Goal: Information Seeking & Learning: Learn about a topic

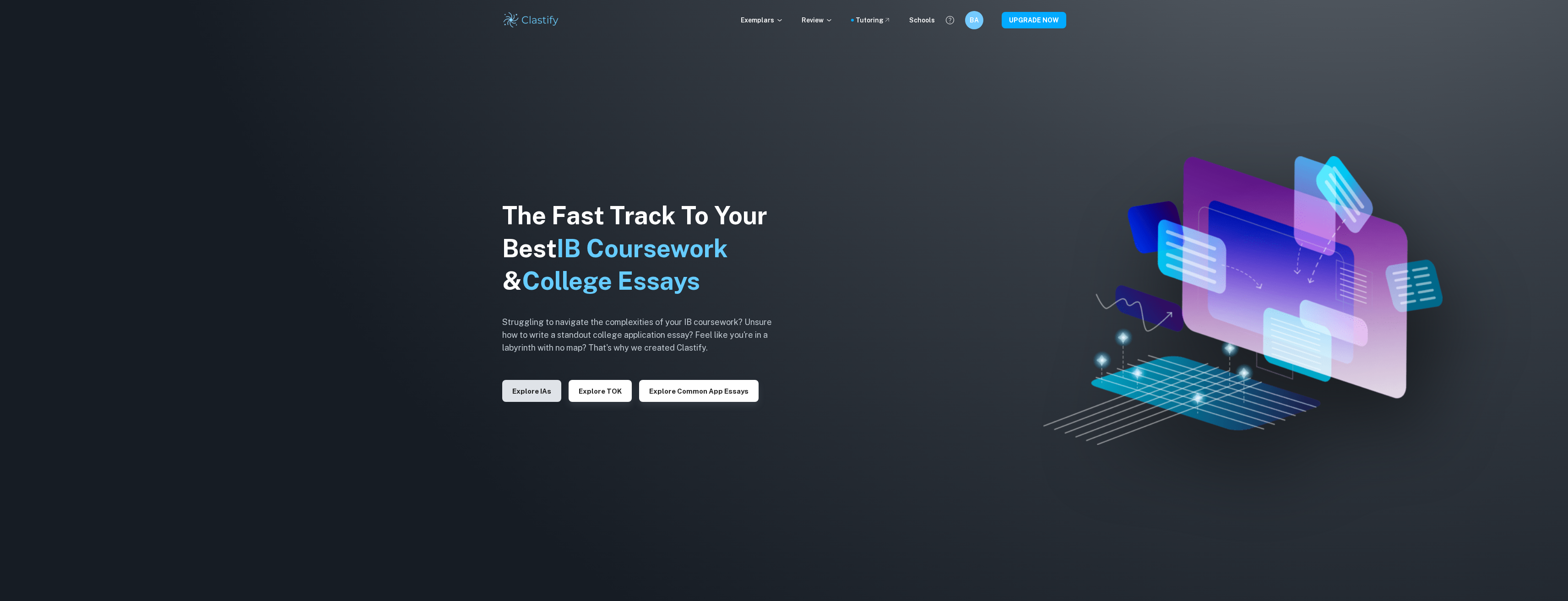
click at [518, 383] on button "Explore IAs" at bounding box center [531, 391] width 59 height 22
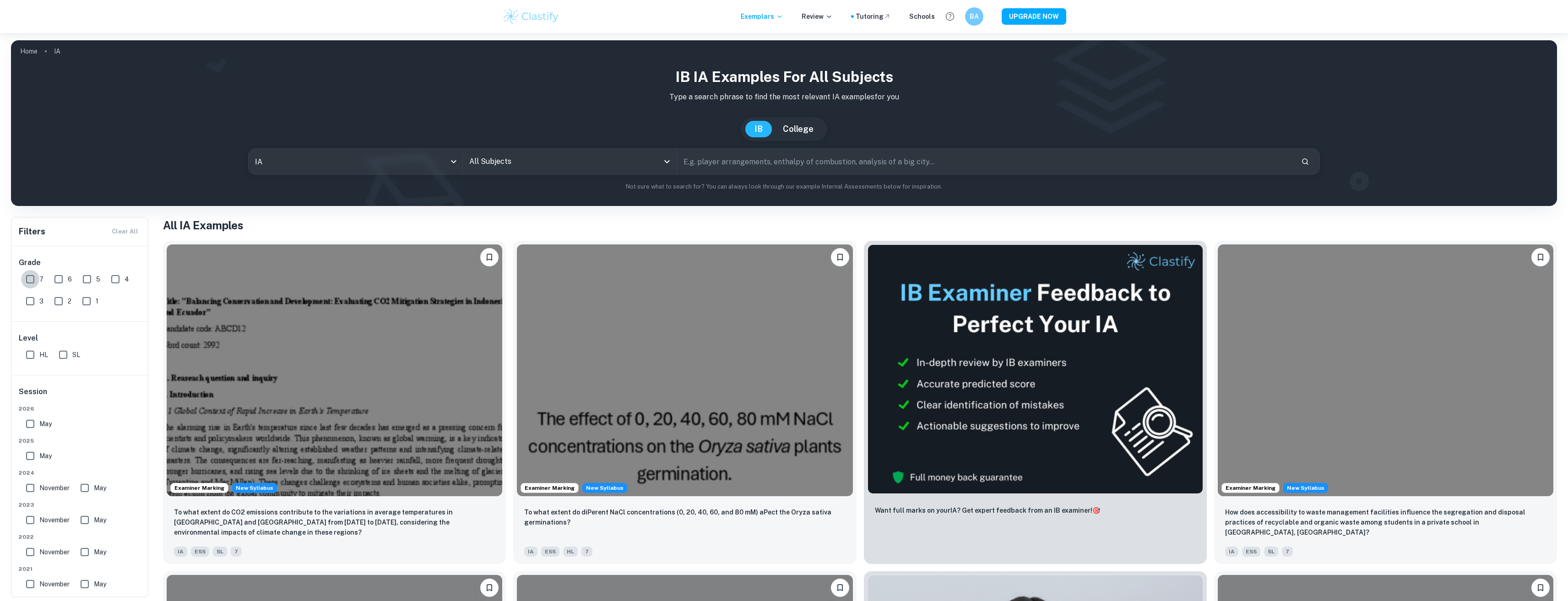
click at [37, 276] on input "7" at bounding box center [30, 279] width 18 height 18
checkbox input "true"
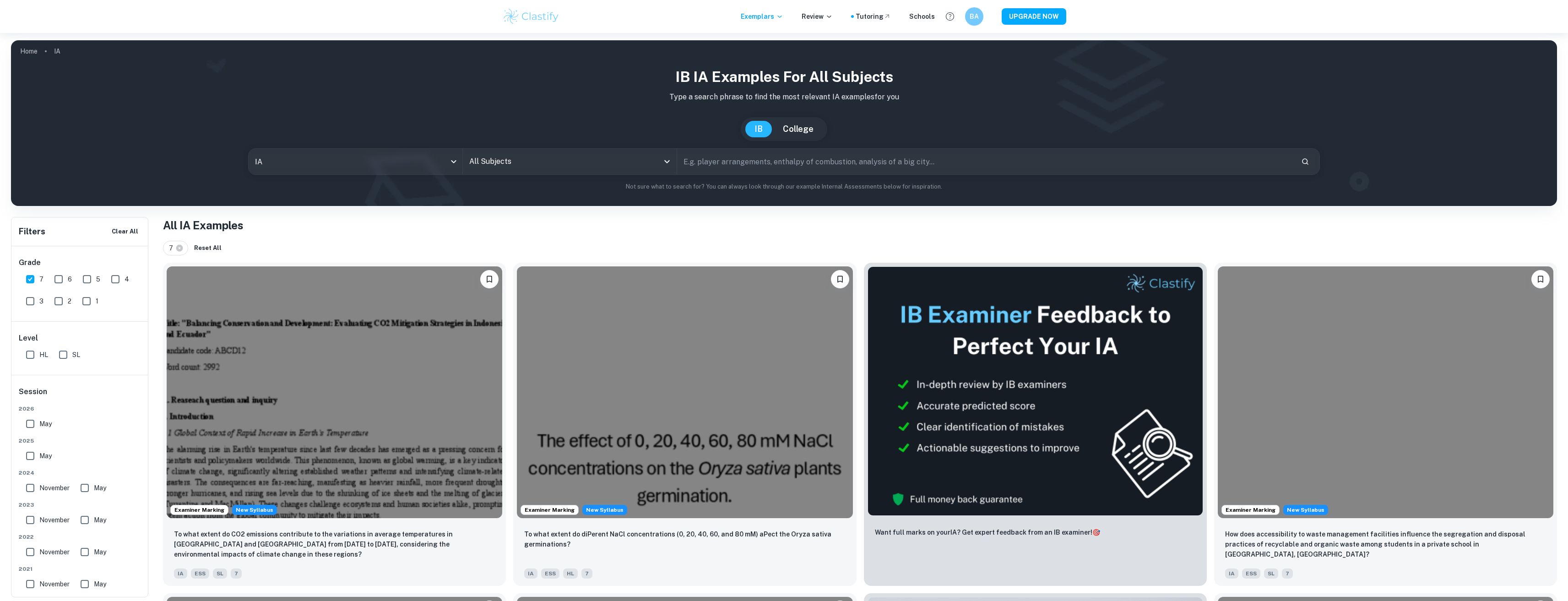
click at [34, 349] on input "HL" at bounding box center [30, 355] width 18 height 18
checkbox input "true"
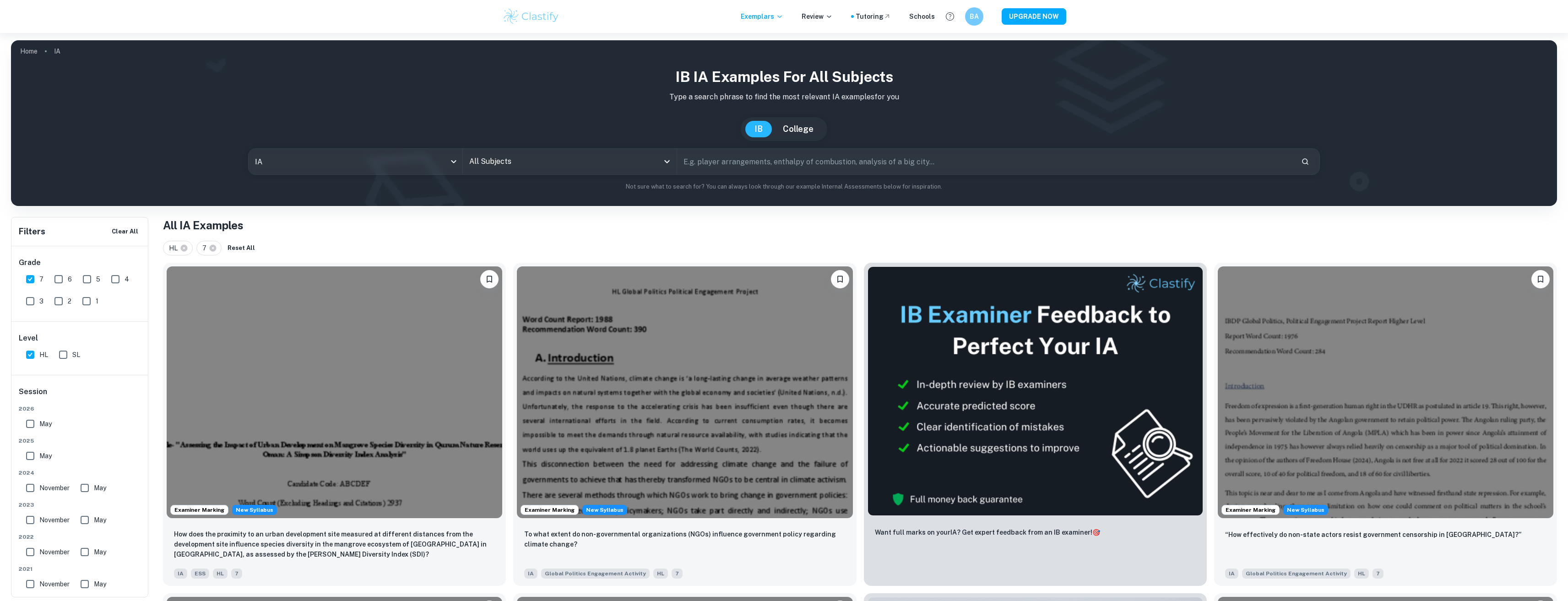
click at [774, 164] on input "text" at bounding box center [985, 161] width 617 height 26
click at [573, 153] on input "All Subjects" at bounding box center [562, 161] width 192 height 18
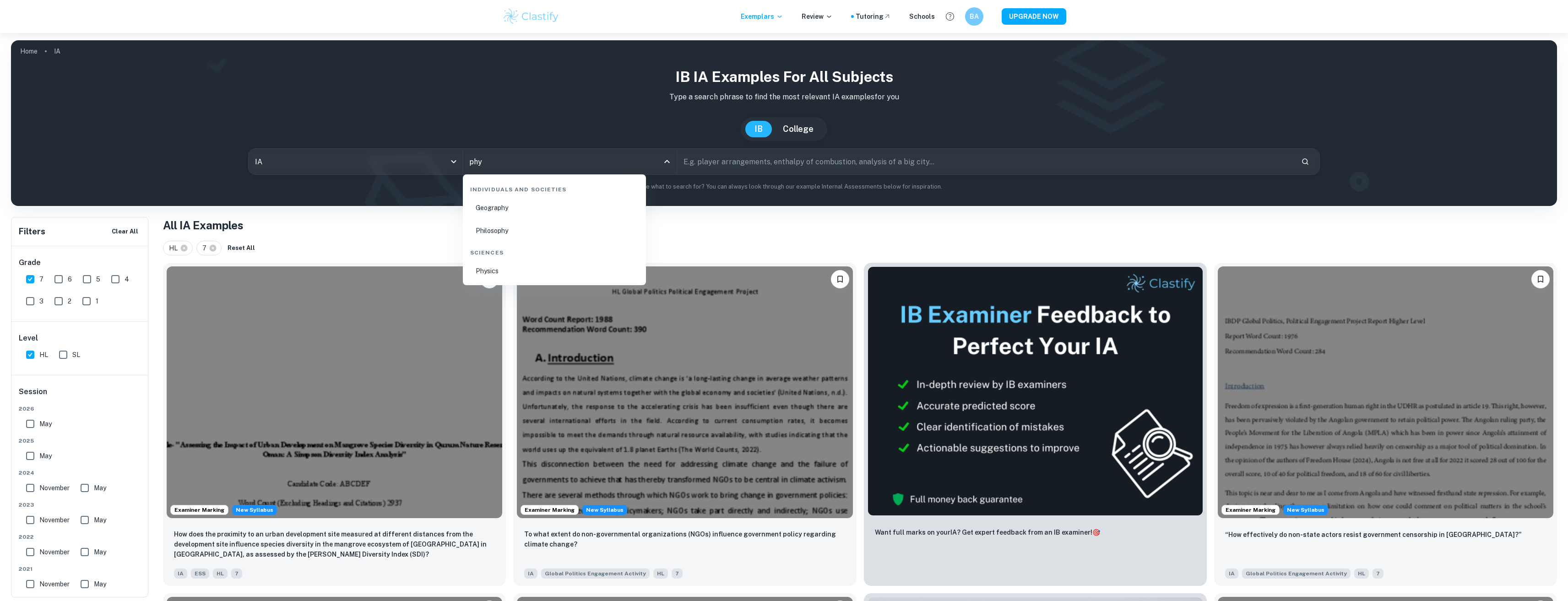
click at [487, 265] on li "Physics" at bounding box center [554, 271] width 176 height 21
type input "Physics"
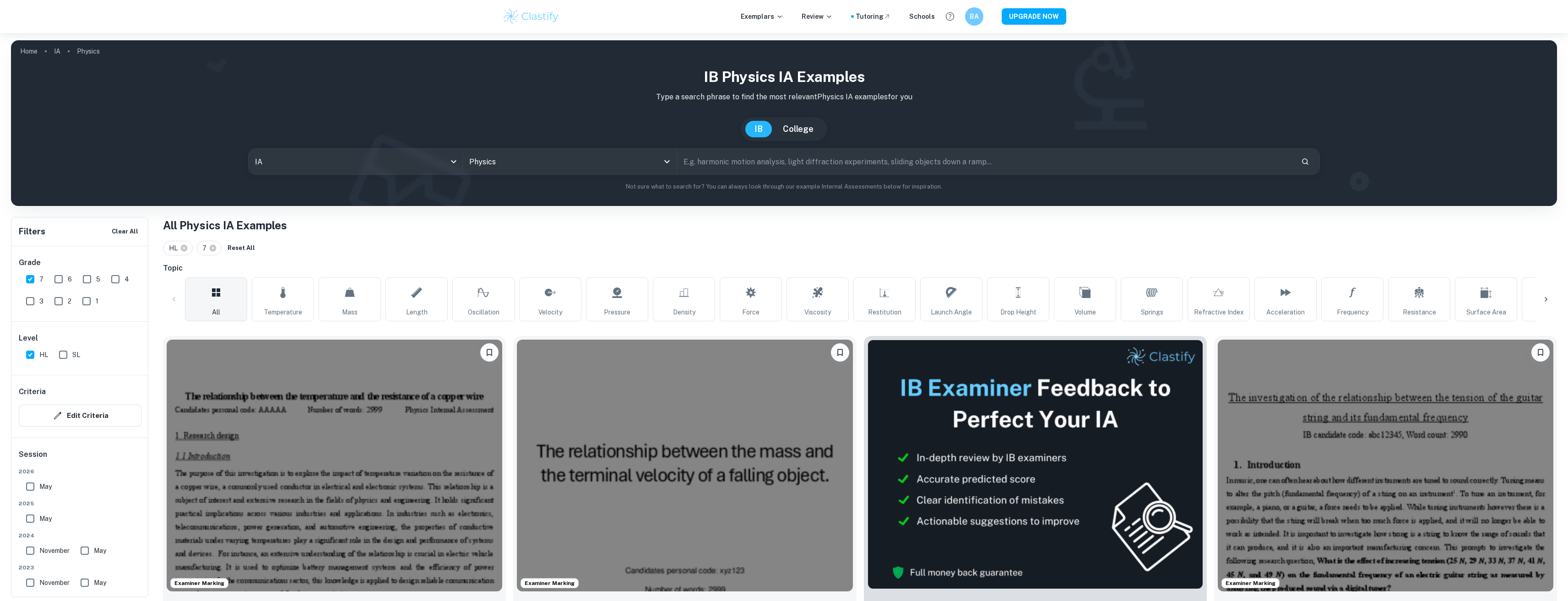
drag, startPoint x: 128, startPoint y: 19, endPoint x: 130, endPoint y: 29, distance: 10.2
click at [128, 19] on div "Exemplars Review Tutoring Schools BA UPGRADE NOW" at bounding box center [784, 16] width 1568 height 33
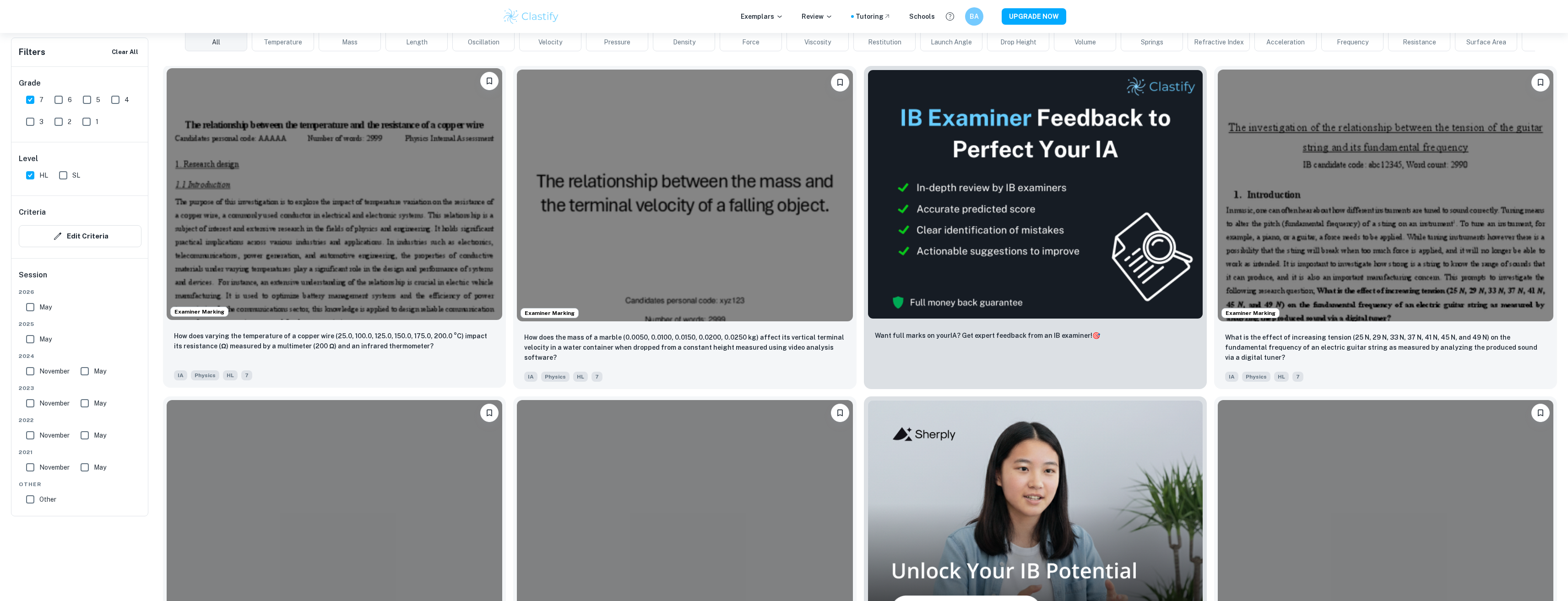
scroll to position [274, 0]
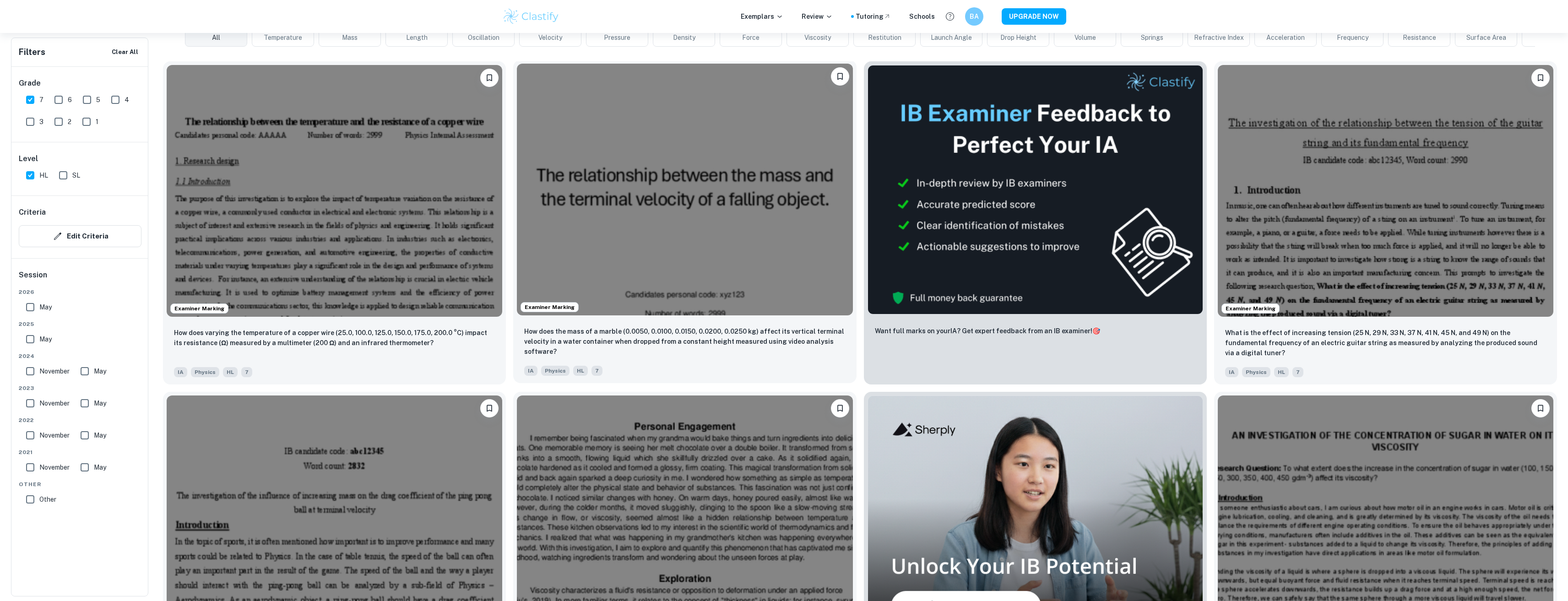
click at [634, 217] on img at bounding box center [684, 190] width 335 height 252
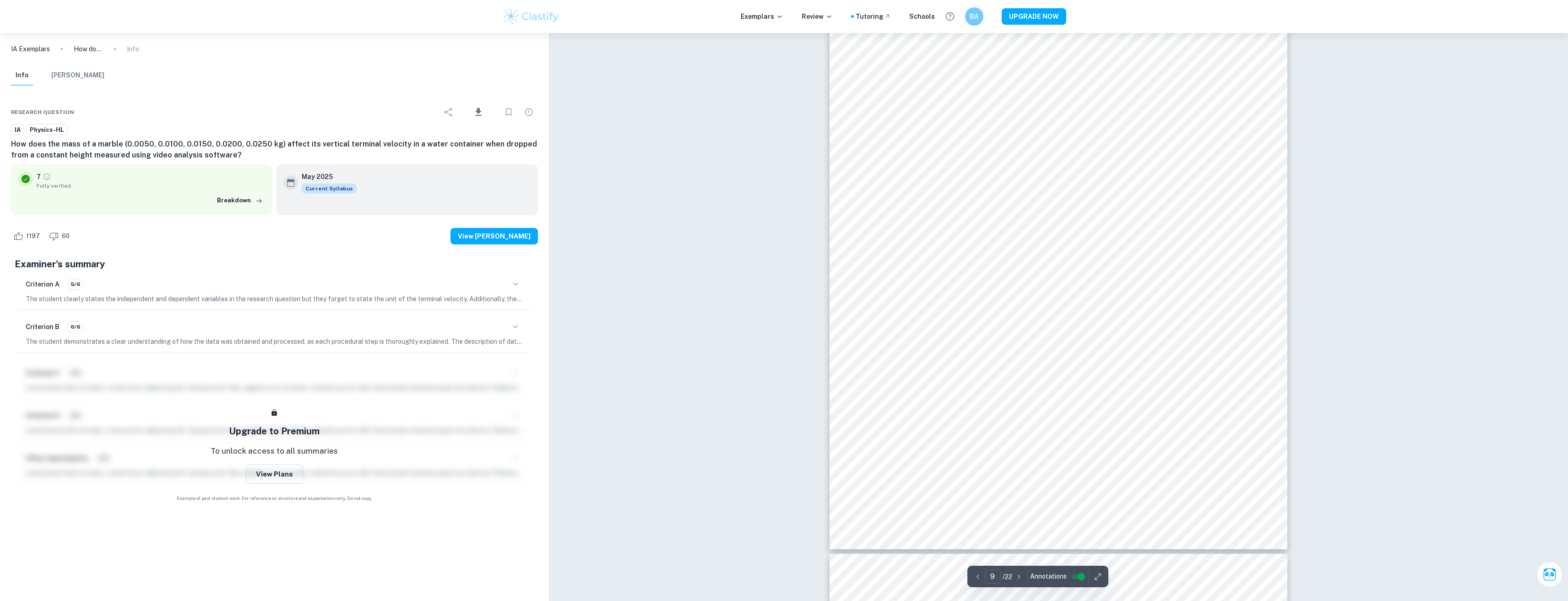
scroll to position [5719, 0]
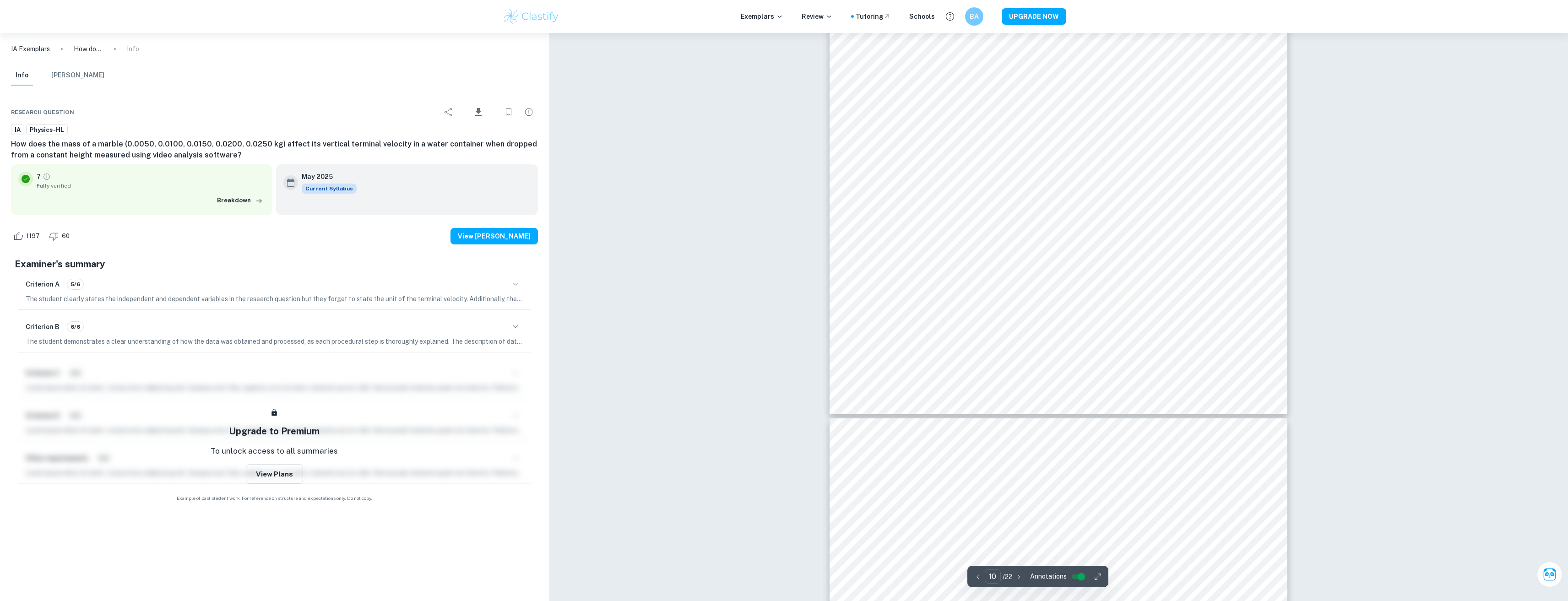
type input "11"
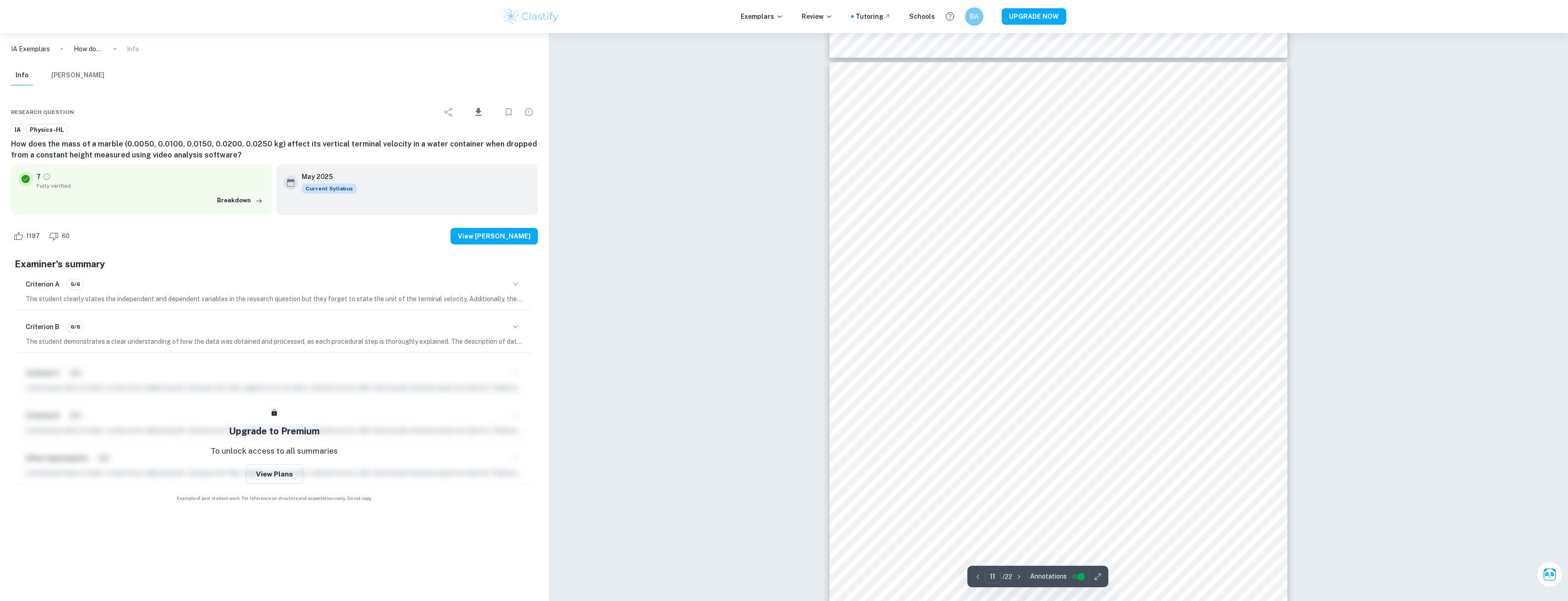
scroll to position [6817, 0]
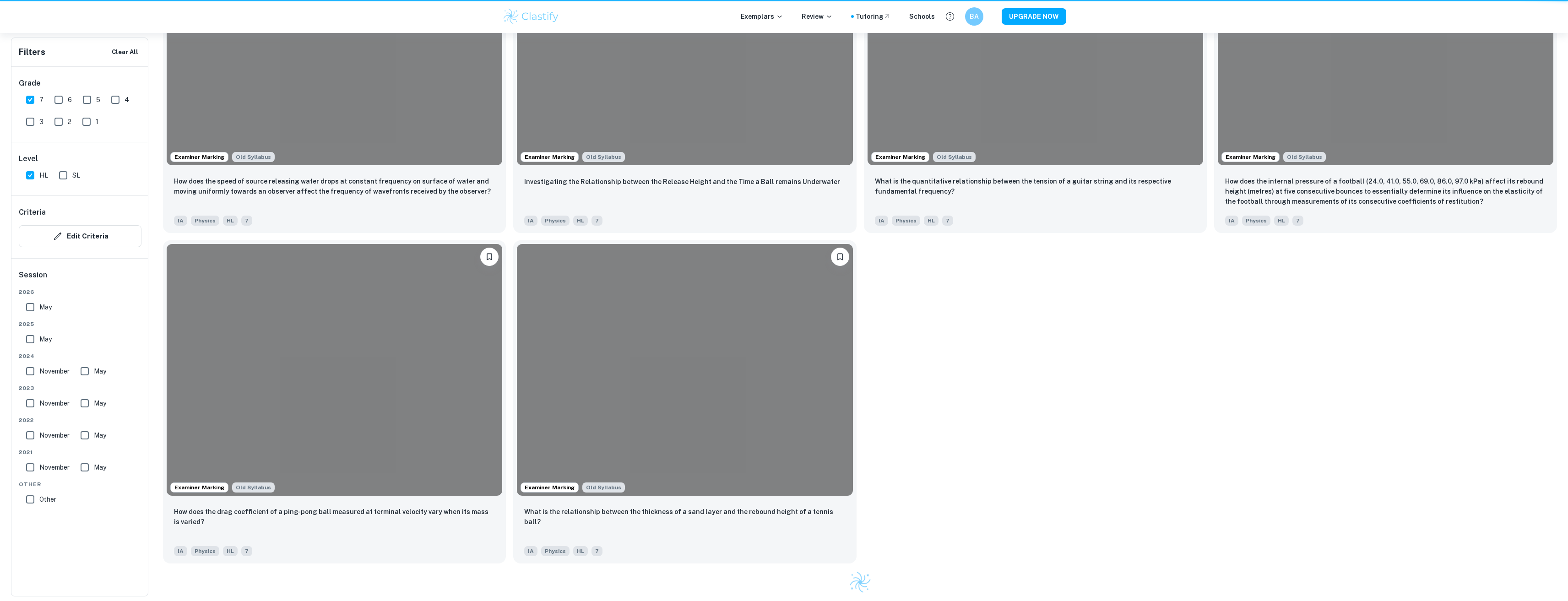
scroll to position [274, 0]
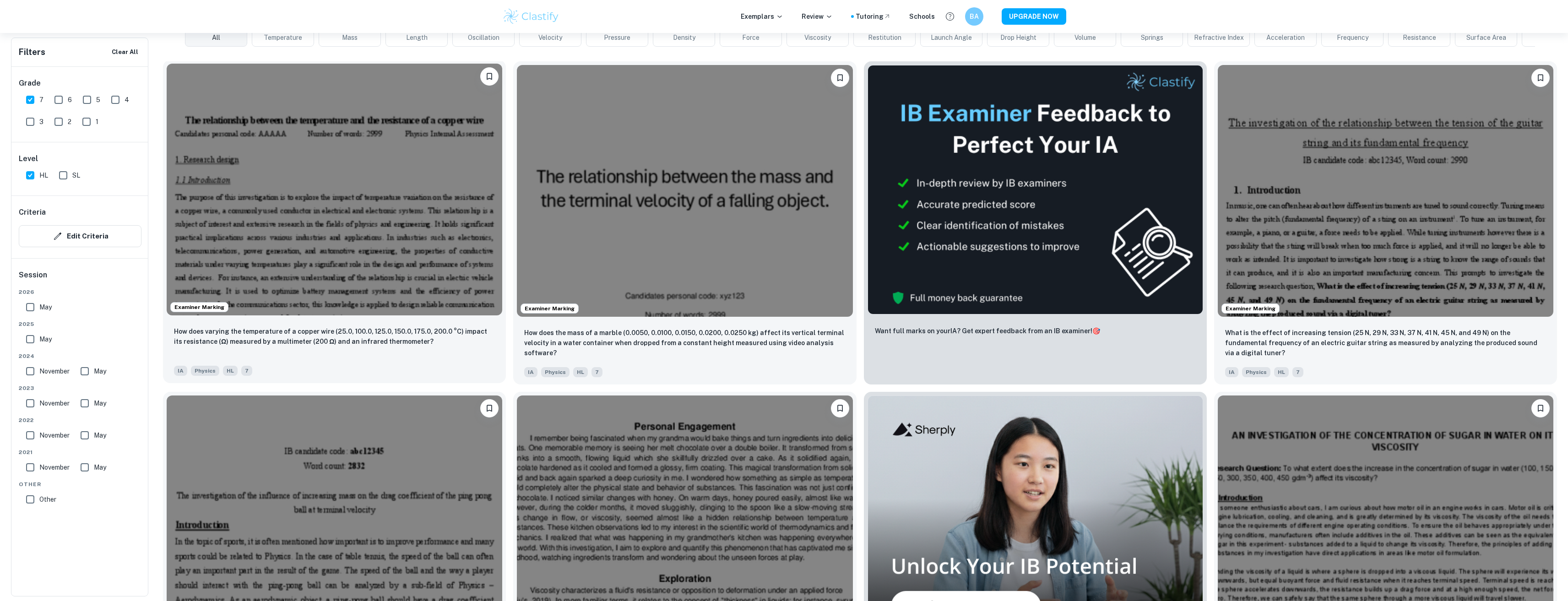
click at [361, 191] on img at bounding box center [334, 190] width 335 height 252
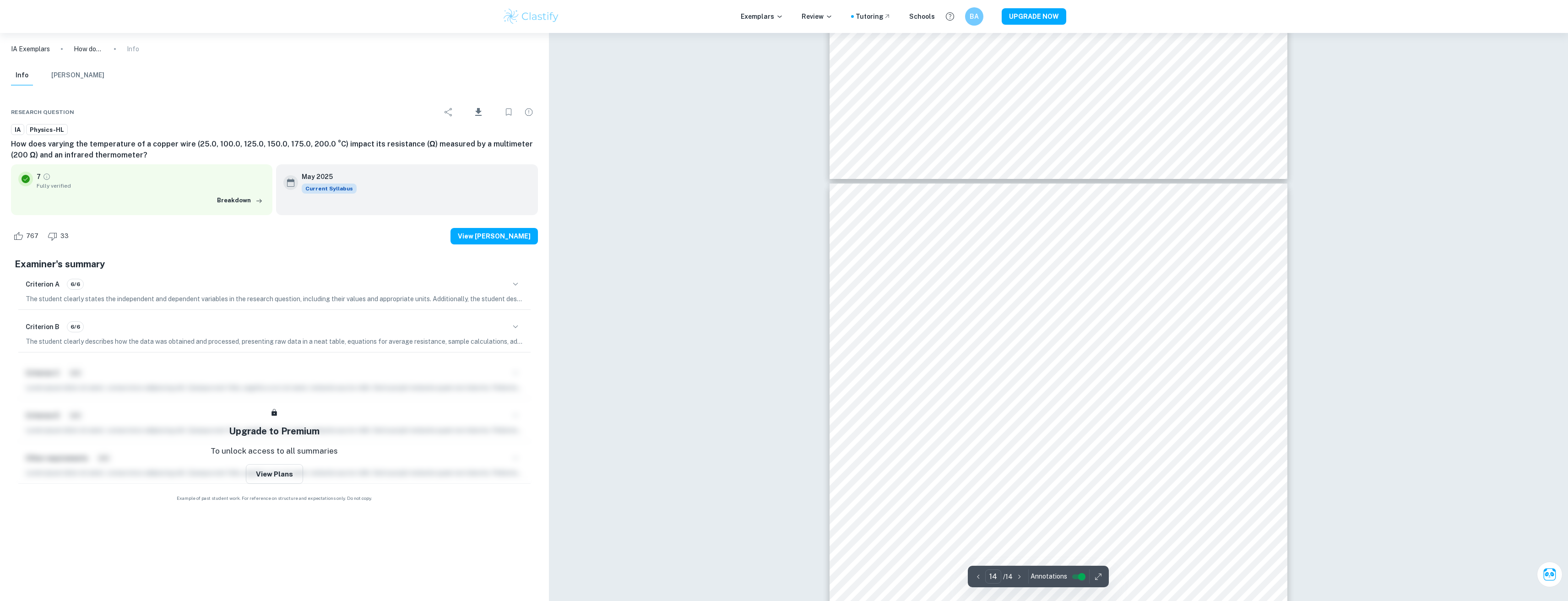
scroll to position [8786, 0]
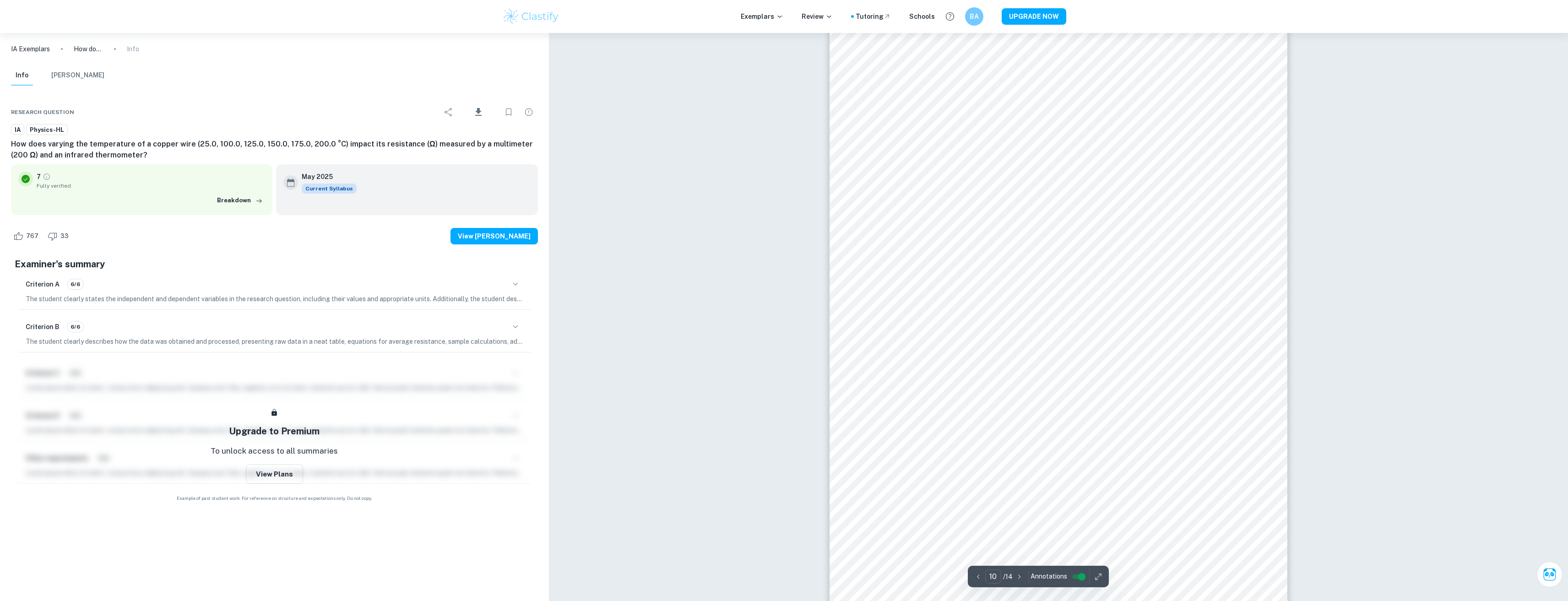
scroll to position [6316, 0]
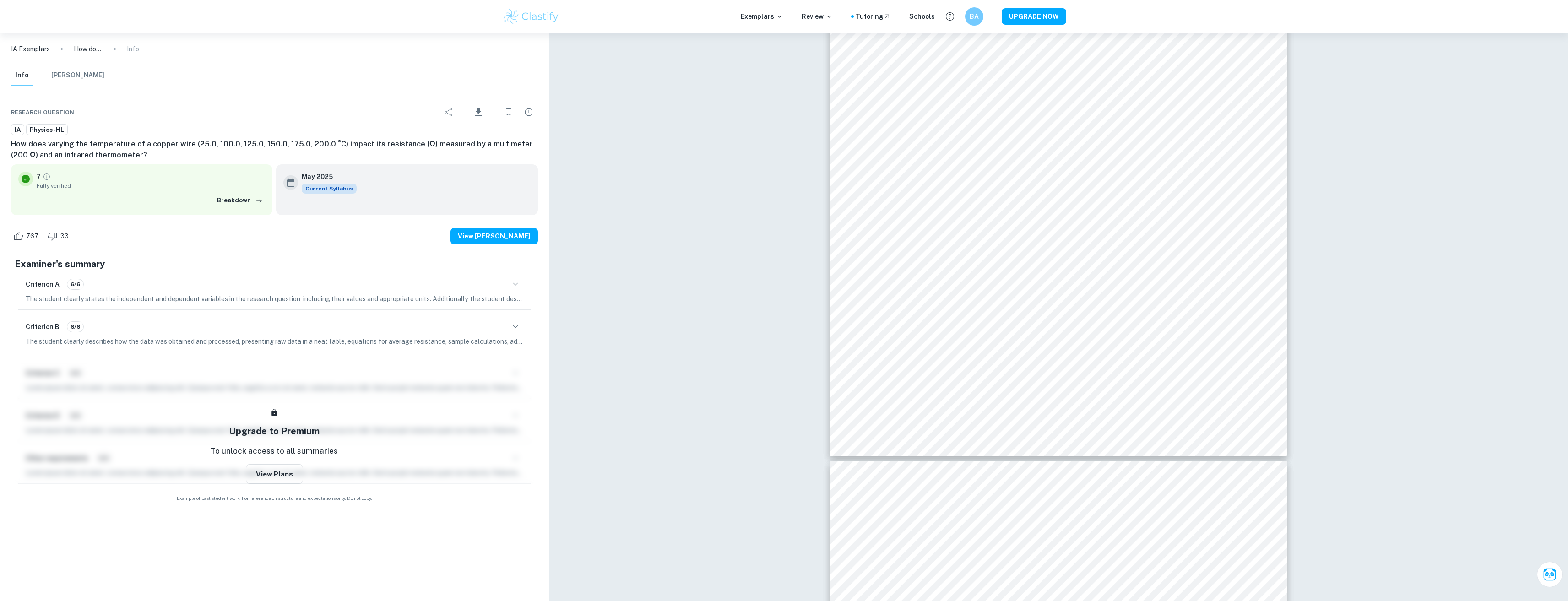
drag, startPoint x: 1567, startPoint y: 423, endPoint x: 1556, endPoint y: 401, distance: 24.6
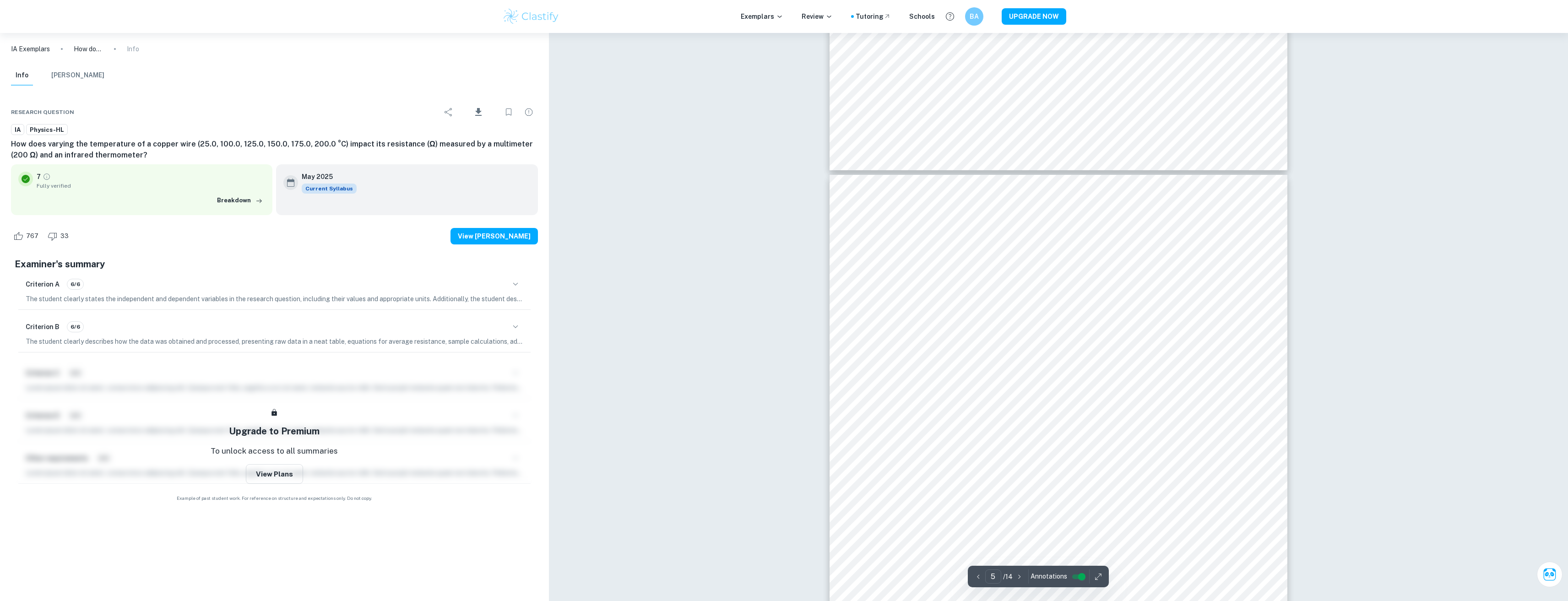
scroll to position [2974, 0]
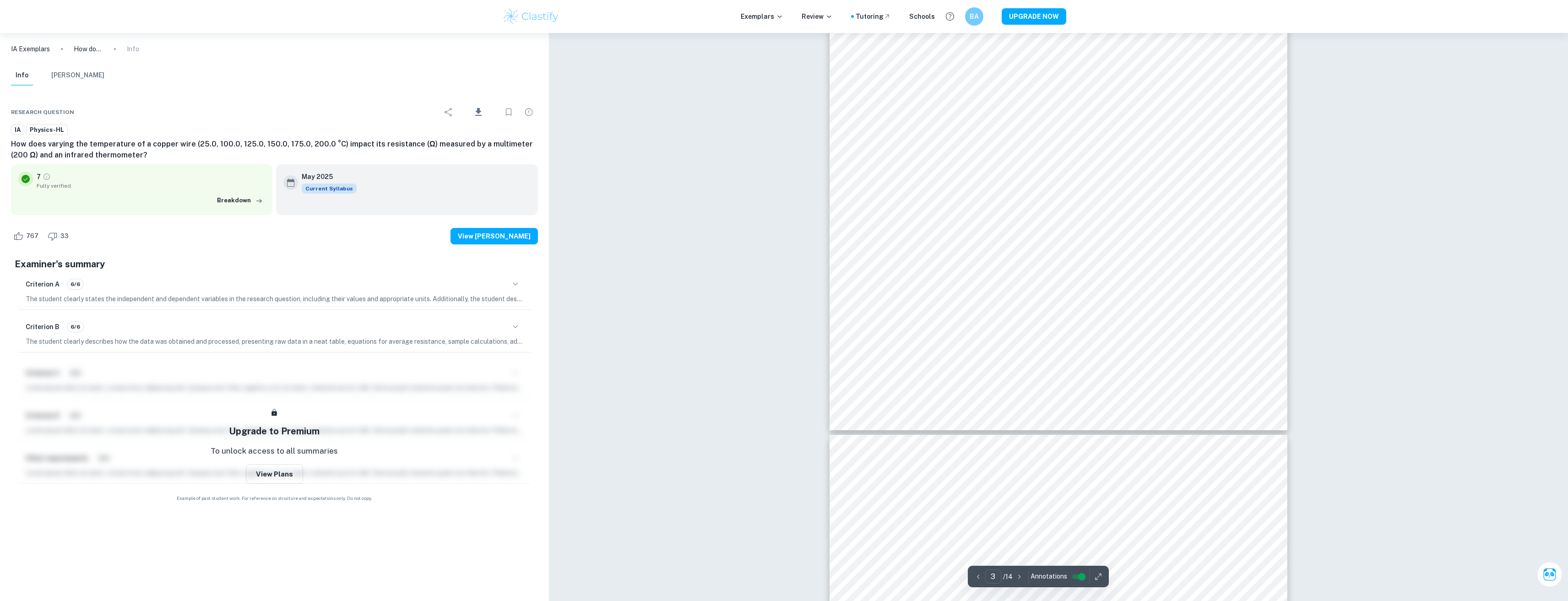
scroll to position [1784, 0]
type input "4"
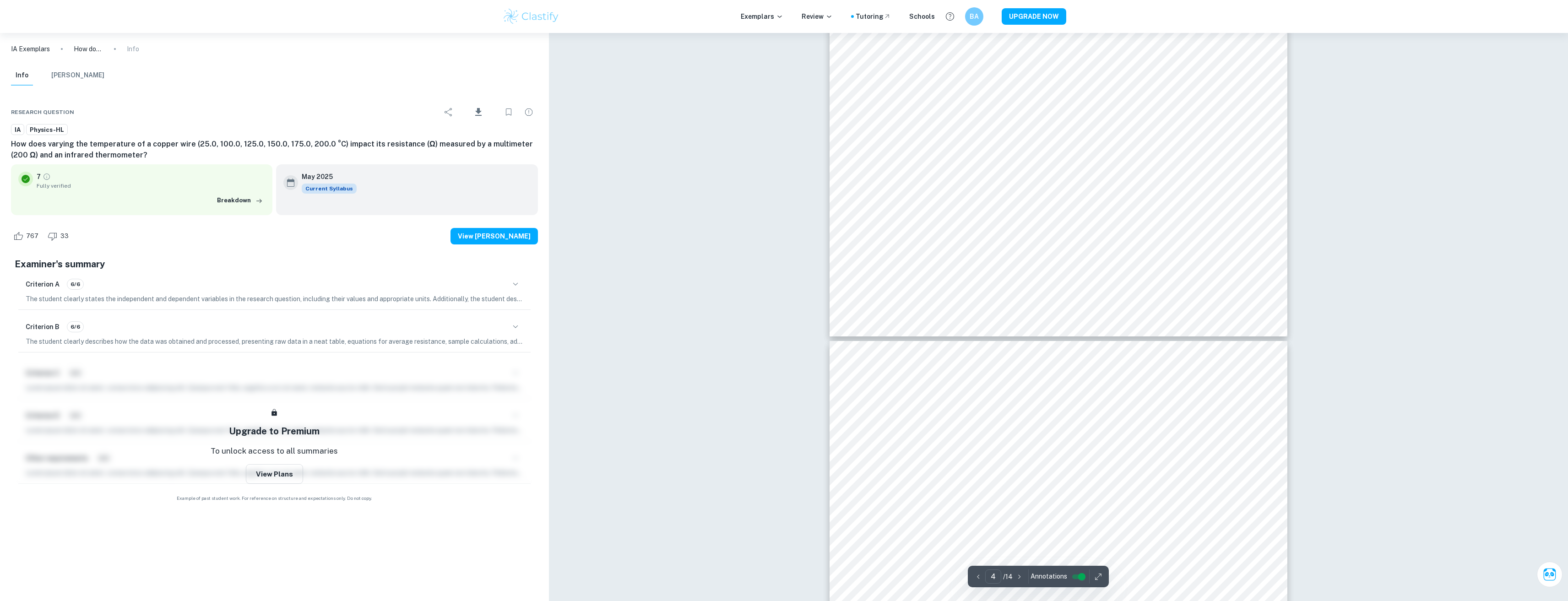
scroll to position [2470, 0]
